Goal: Task Accomplishment & Management: Manage account settings

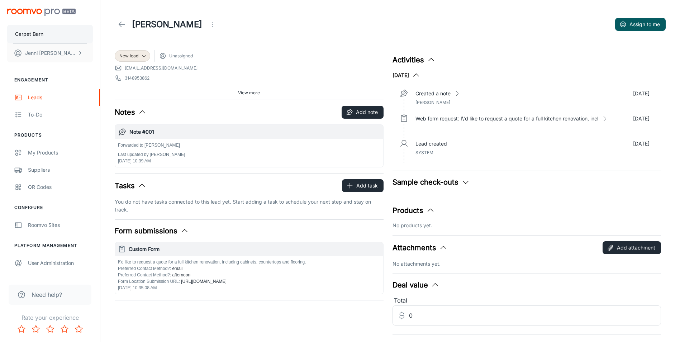
click at [34, 32] on p "Carpet Barn" at bounding box center [29, 34] width 28 height 8
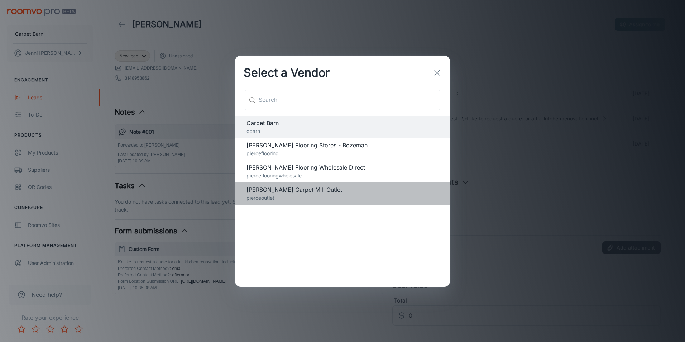
click at [283, 193] on span "[PERSON_NAME] Carpet Mill Outlet" at bounding box center [342, 189] width 192 height 9
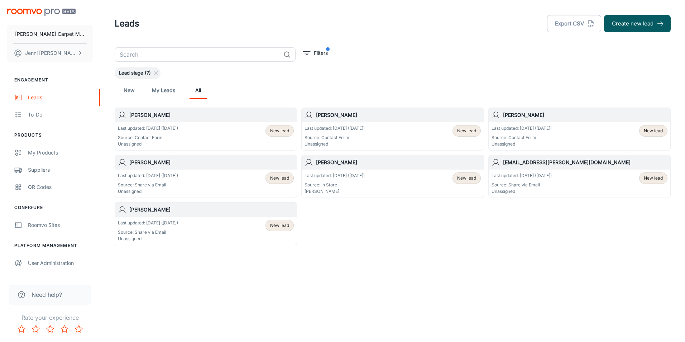
click at [153, 128] on p "Last updated: Sep 8 (1 days ago)" at bounding box center [148, 128] width 60 height 6
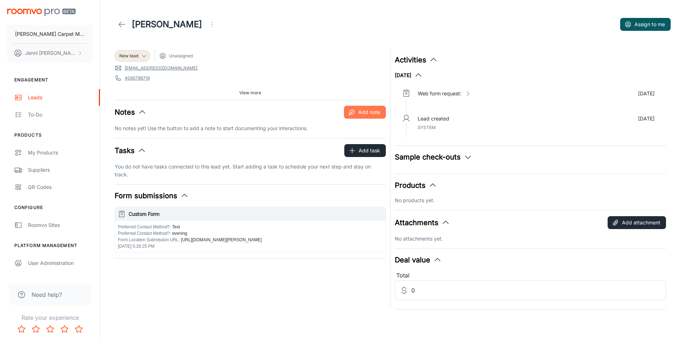
click at [369, 112] on button "Add note" at bounding box center [365, 112] width 42 height 13
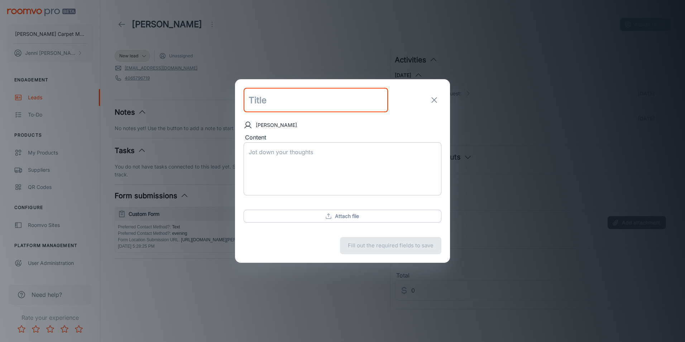
click at [298, 155] on textarea "Content" at bounding box center [343, 168] width 188 height 41
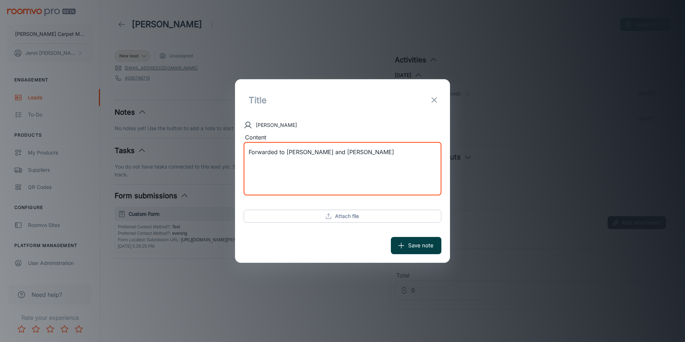
type textarea "Forwarded to Marc and Ragan"
click at [417, 248] on button "Save note" at bounding box center [416, 245] width 51 height 17
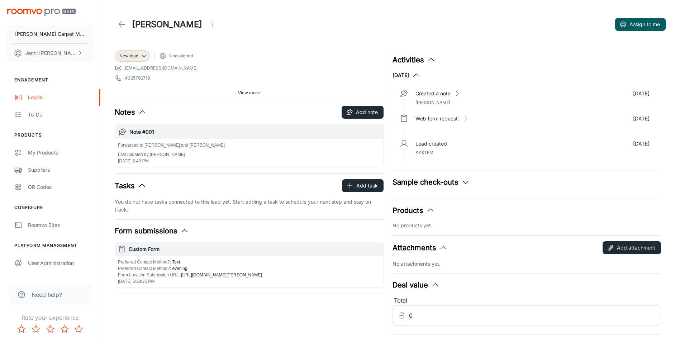
click at [119, 23] on icon at bounding box center [121, 24] width 9 height 9
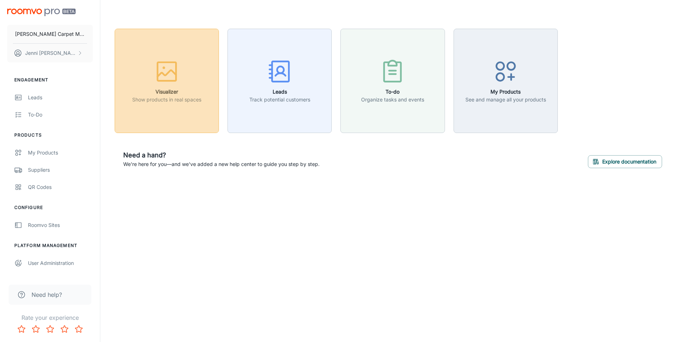
click at [167, 85] on div "button" at bounding box center [166, 73] width 69 height 30
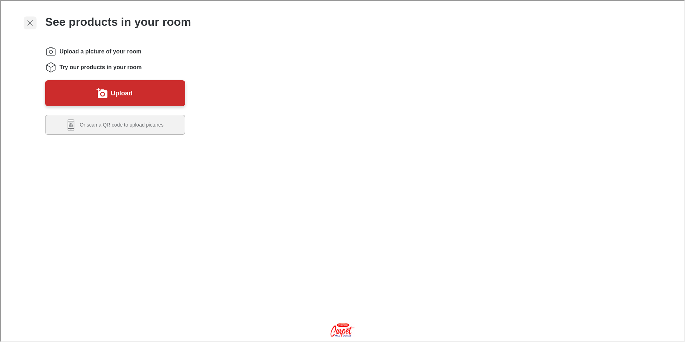
click at [28, 20] on icon "Exit visualizer" at bounding box center [29, 22] width 9 height 9
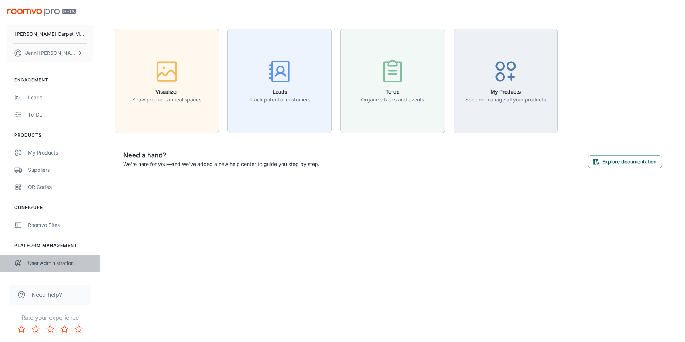
click at [54, 261] on div "User Administration" at bounding box center [60, 263] width 65 height 8
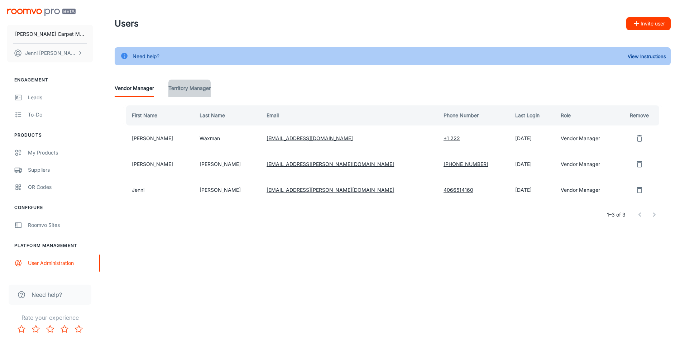
click at [180, 87] on Manager "Territory Manager" at bounding box center [189, 88] width 42 height 17
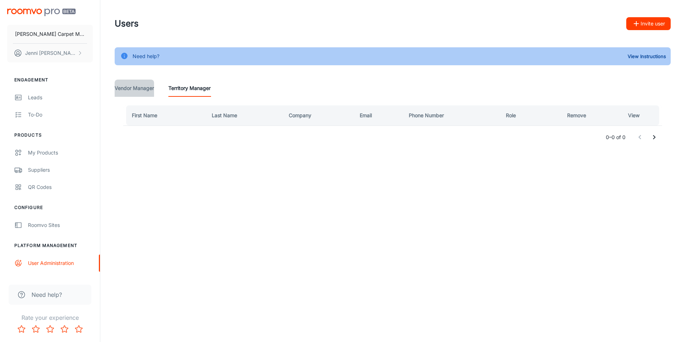
click at [136, 87] on Manager "Vendor Manager" at bounding box center [134, 88] width 39 height 17
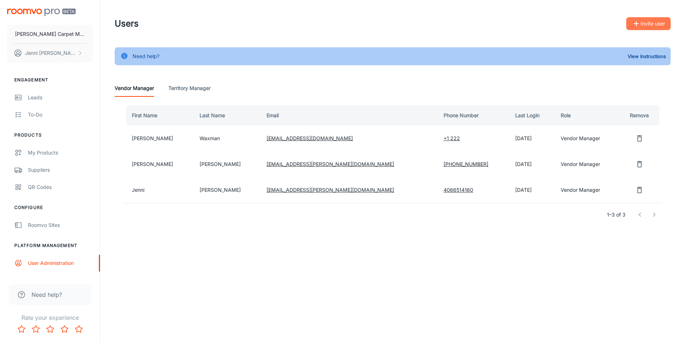
click at [652, 21] on button "Invite user" at bounding box center [648, 23] width 44 height 13
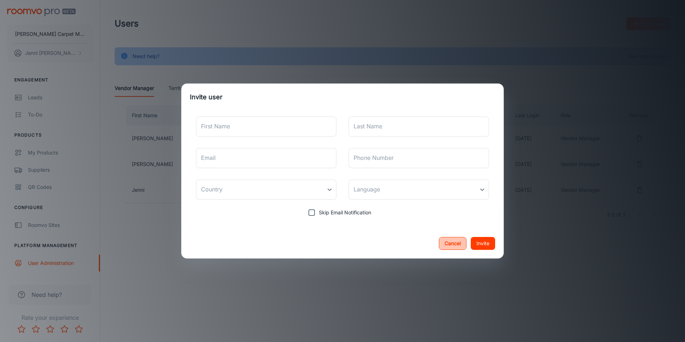
click at [445, 244] on button "Cancel" at bounding box center [453, 243] width 28 height 13
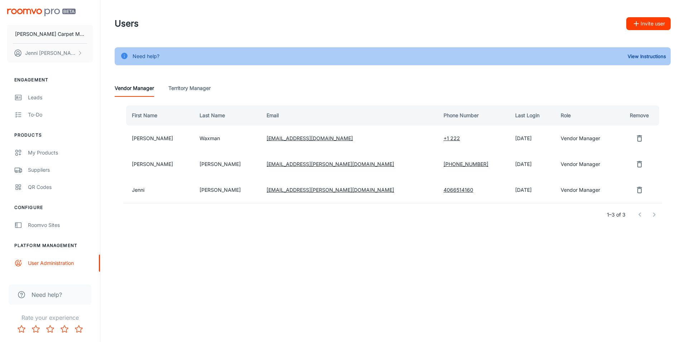
click at [645, 21] on button "Invite user" at bounding box center [648, 23] width 44 height 13
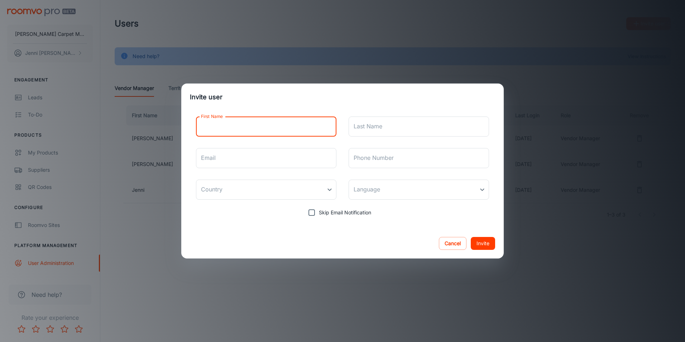
click at [299, 125] on input "First Name" at bounding box center [266, 126] width 140 height 20
type input "[PERSON_NAME]"
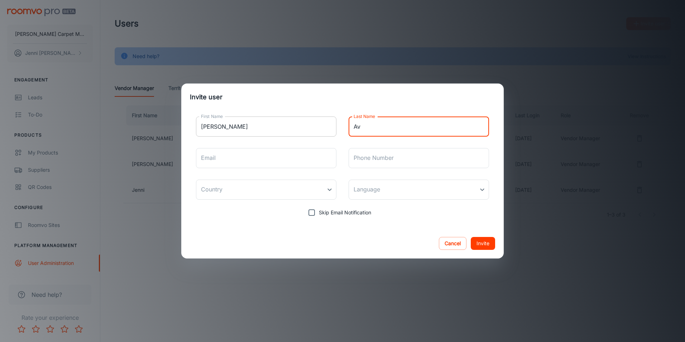
type input "A"
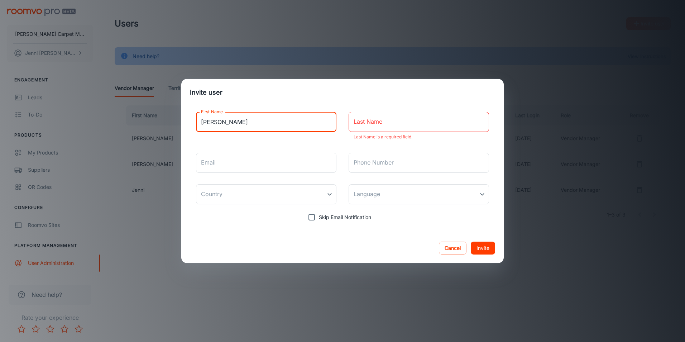
click at [225, 128] on input "[PERSON_NAME]" at bounding box center [266, 122] width 140 height 20
type input "M"
click at [450, 249] on button "Cancel" at bounding box center [453, 247] width 28 height 13
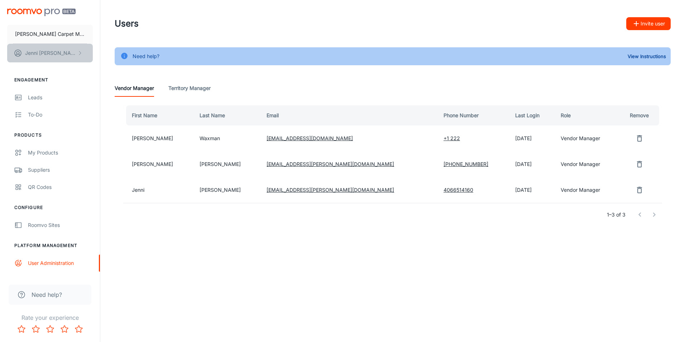
click at [53, 51] on p "[PERSON_NAME]" at bounding box center [50, 53] width 51 height 8
click at [105, 53] on li "User Profile" at bounding box center [112, 53] width 38 height 12
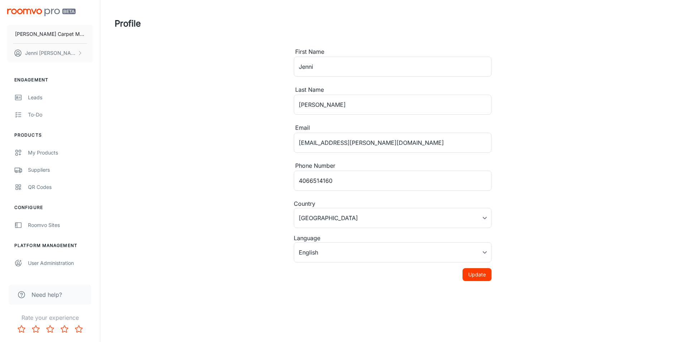
click at [35, 11] on img "scrollable content" at bounding box center [41, 13] width 68 height 8
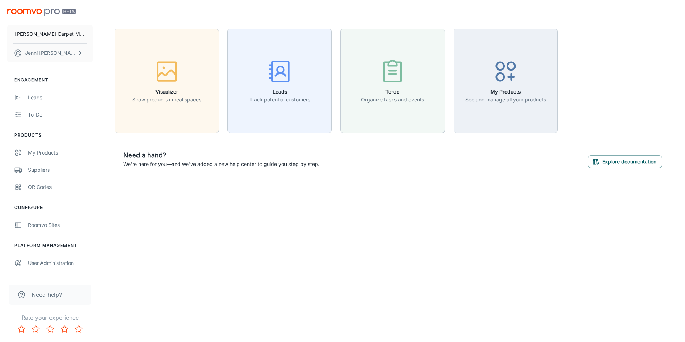
click at [44, 293] on span "Need help?" at bounding box center [47, 294] width 30 height 9
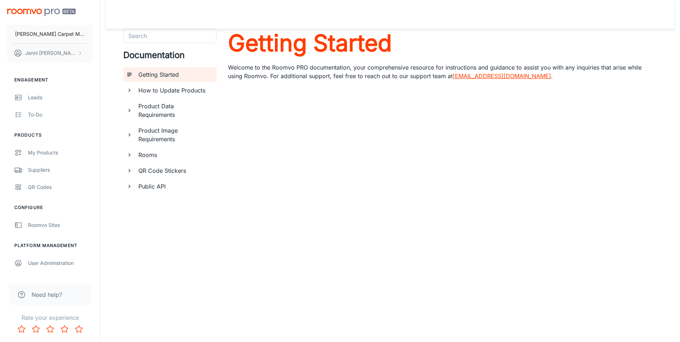
scroll to position [11, 0]
